Goal: Task Accomplishment & Management: Manage account settings

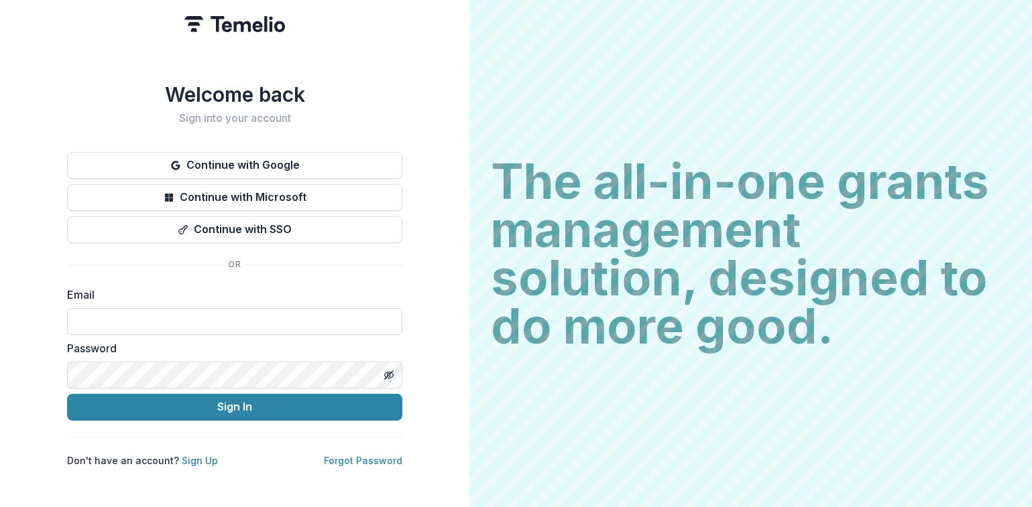
click at [129, 312] on input at bounding box center [234, 321] width 335 height 27
type input "**********"
click at [393, 370] on icon "Toggle password visibility" at bounding box center [388, 375] width 11 height 11
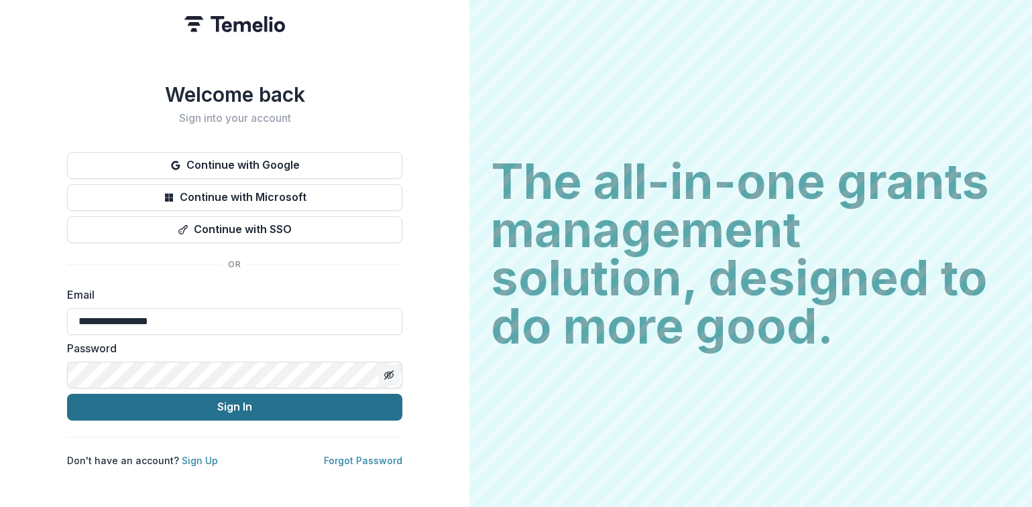
click at [209, 399] on button "Sign In" at bounding box center [234, 407] width 335 height 27
